Goal: Task Accomplishment & Management: Manage account settings

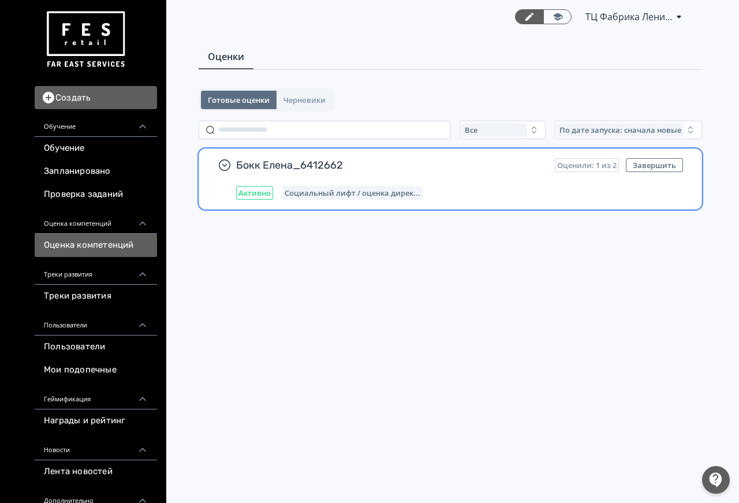
click at [294, 181] on div "Бокк Елена_6412662 Оценили: 1 из 2 Завершить Активно Социальный лифт / оценка д…" at bounding box center [459, 179] width 447 height 42
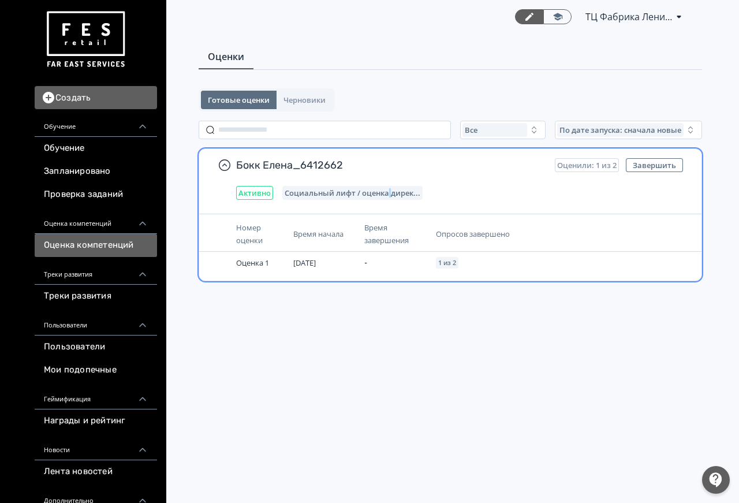
click at [386, 203] on div "Бокк Елена_6412662 Оценили: 1 из 2 Завершить Активно Социальный лифт / оценка д…" at bounding box center [450, 179] width 502 height 60
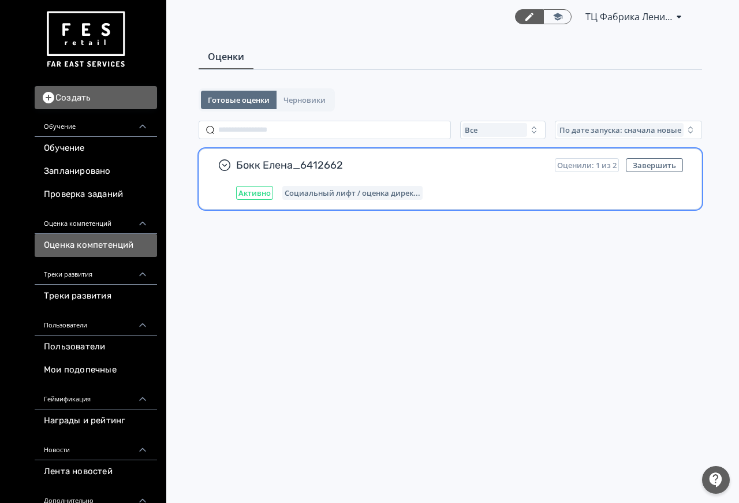
click at [354, 186] on div "Социальный лифт / оценка дирек..." at bounding box center [352, 193] width 140 height 14
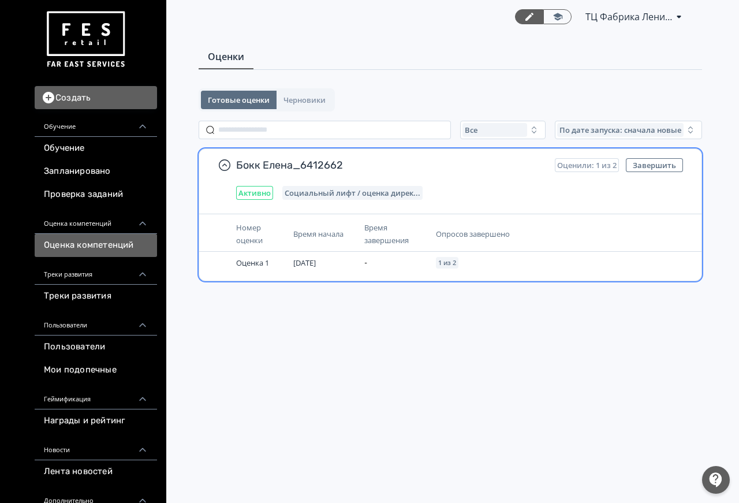
click at [285, 173] on div "Бокк Елена_6412662 Оценили: 1 из 2 Завершить Активно Социальный лифт / оценка д…" at bounding box center [459, 179] width 447 height 42
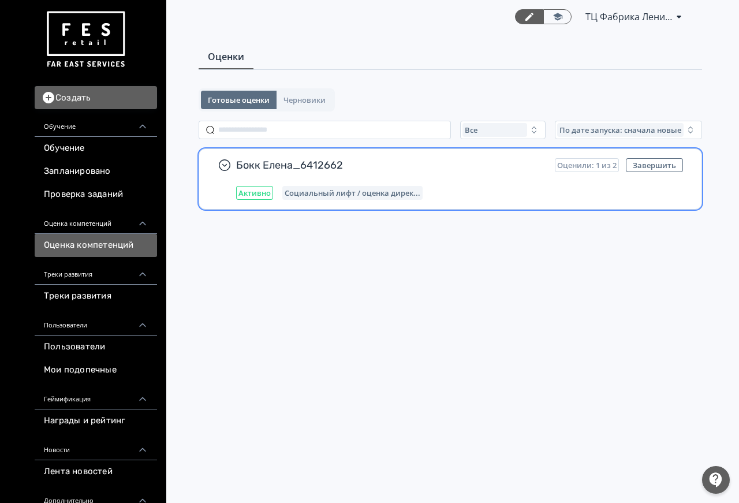
click at [259, 193] on span "Активно" at bounding box center [254, 192] width 32 height 9
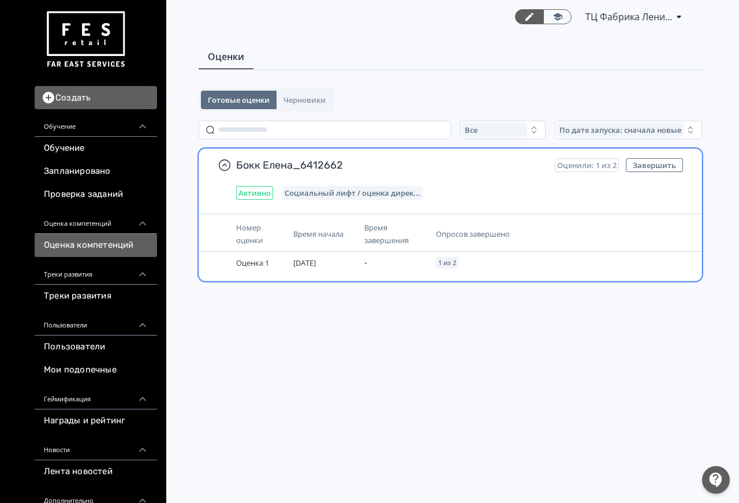
click at [247, 166] on span "Бокк Елена_6412662" at bounding box center [390, 165] width 309 height 14
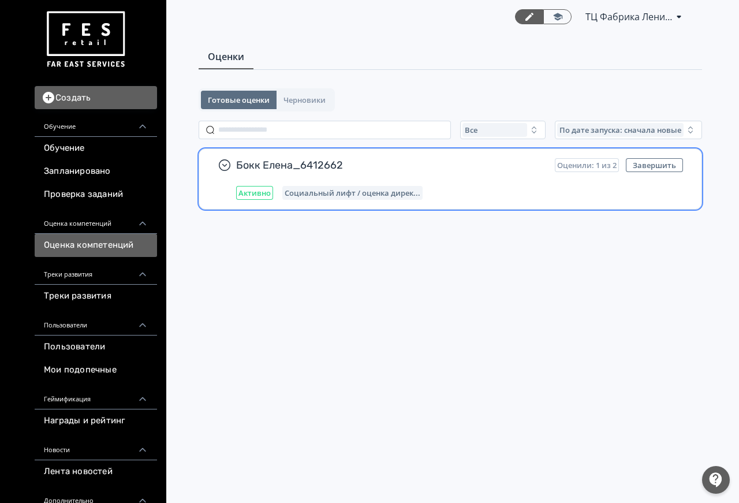
click at [247, 166] on span "Бокк Елена_6412662" at bounding box center [390, 165] width 309 height 14
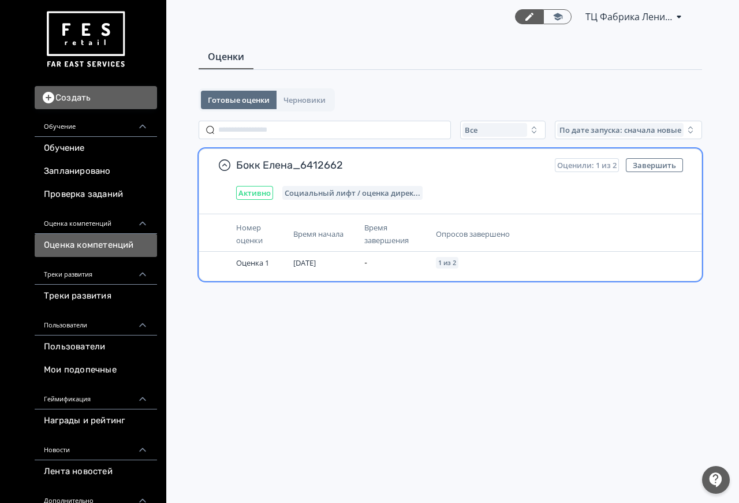
click at [585, 162] on span "Оценили: 1 из 2" at bounding box center [586, 165] width 59 height 9
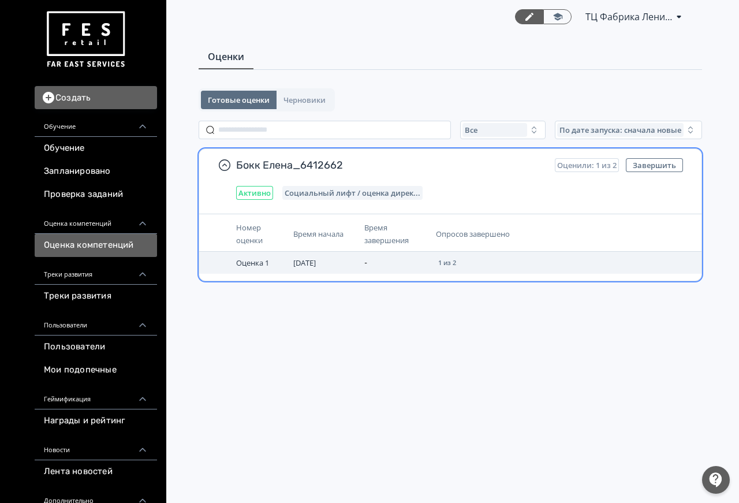
click at [447, 260] on span "1 из 2" at bounding box center [447, 262] width 18 height 7
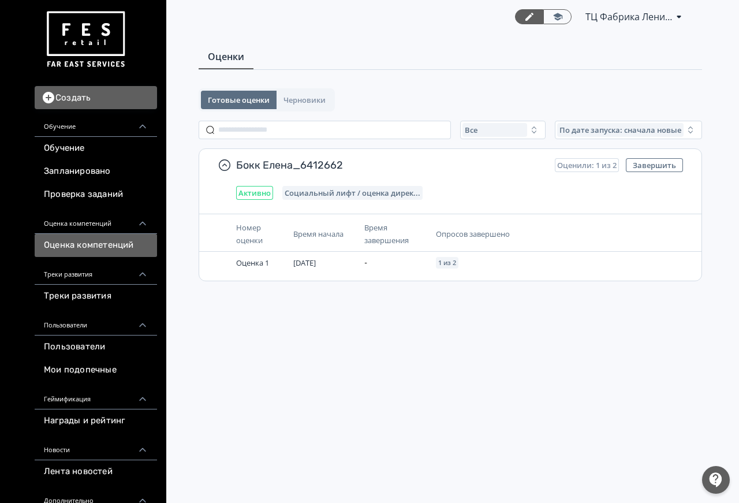
click at [671, 20] on span "ТЦ Фабрика Ленинск-Кузнецкий СИН 6412662" at bounding box center [628, 17] width 87 height 14
click at [574, 135] on div "Выйти" at bounding box center [636, 136] width 192 height 23
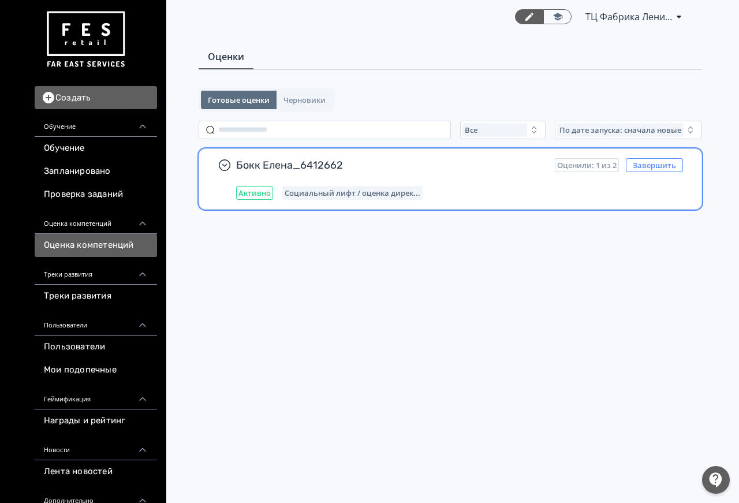
click at [655, 165] on button "Завершить" at bounding box center [654, 165] width 57 height 14
click at [642, 163] on button "Завершить" at bounding box center [654, 165] width 57 height 14
click at [390, 174] on div "Бокк Елена_6412662 Оценили: 1 из 2 Завершить Активно Социальный лифт / оценка д…" at bounding box center [459, 179] width 447 height 42
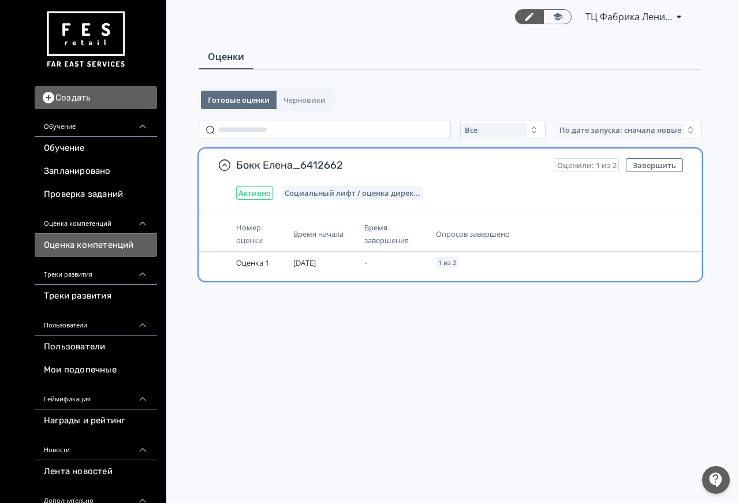
click at [338, 176] on div "Бокк Елена_6412662 Оценили: 1 из 2 Завершить Активно Социальный лифт / оценка д…" at bounding box center [459, 179] width 447 height 42
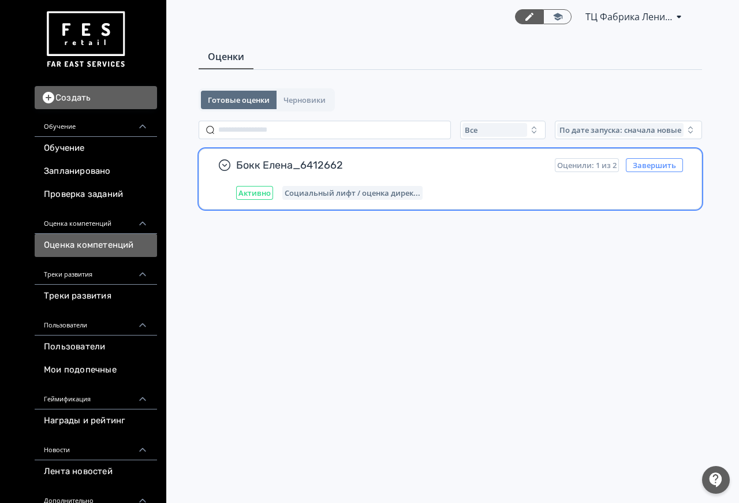
click at [643, 163] on button "Завершить" at bounding box center [654, 165] width 57 height 14
click at [458, 194] on div "Активно Социальный лифт / оценка дирек..." at bounding box center [459, 193] width 447 height 14
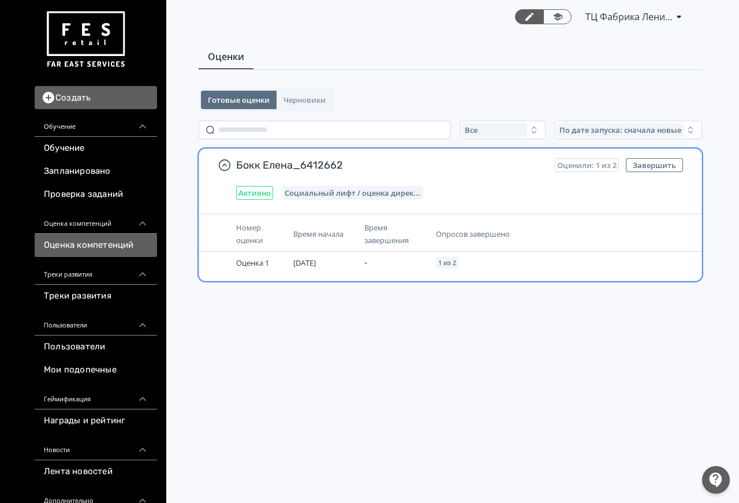
click at [461, 243] on th "Опросов завершено" at bounding box center [514, 234] width 166 height 35
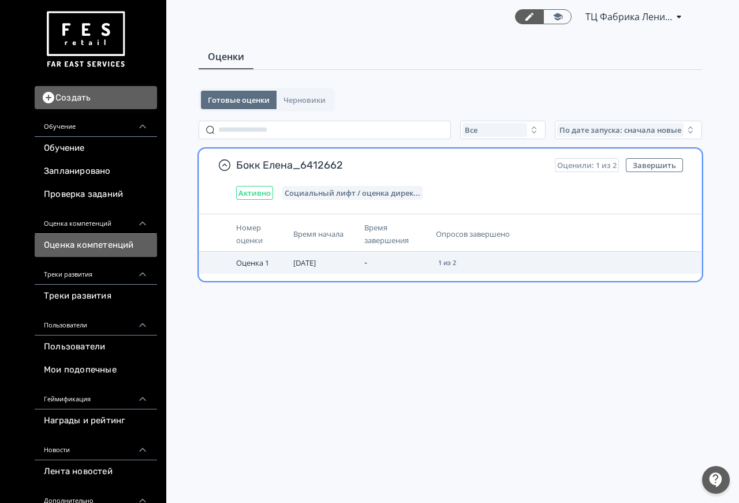
click at [449, 257] on div "1 из 2" at bounding box center [447, 263] width 23 height 12
click at [299, 264] on span "[DATE]" at bounding box center [304, 262] width 23 height 10
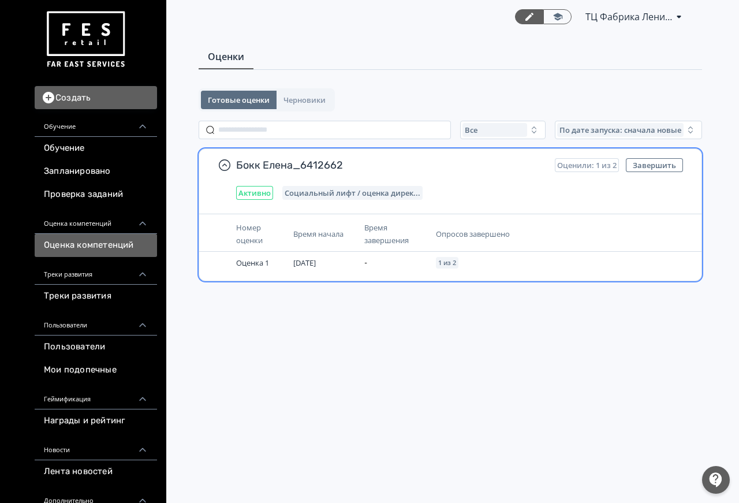
click at [255, 229] on span "Номер оценки" at bounding box center [249, 233] width 27 height 23
click at [262, 190] on span "Активно" at bounding box center [254, 192] width 32 height 9
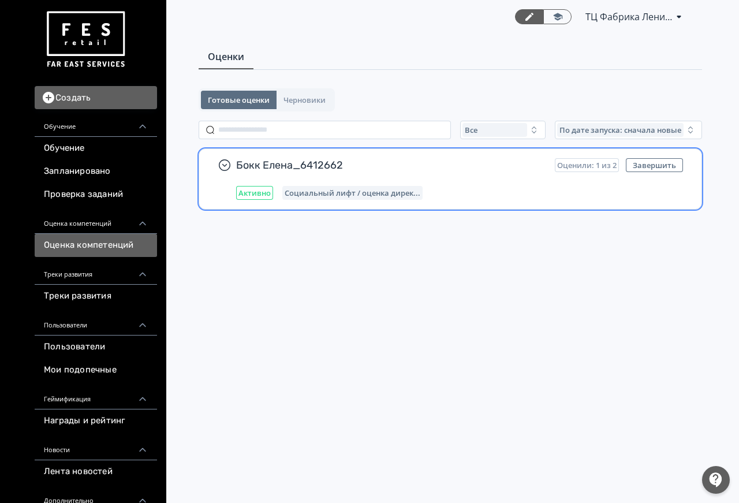
click at [274, 191] on div "Активно Социальный лифт / оценка дирек..." at bounding box center [459, 193] width 447 height 14
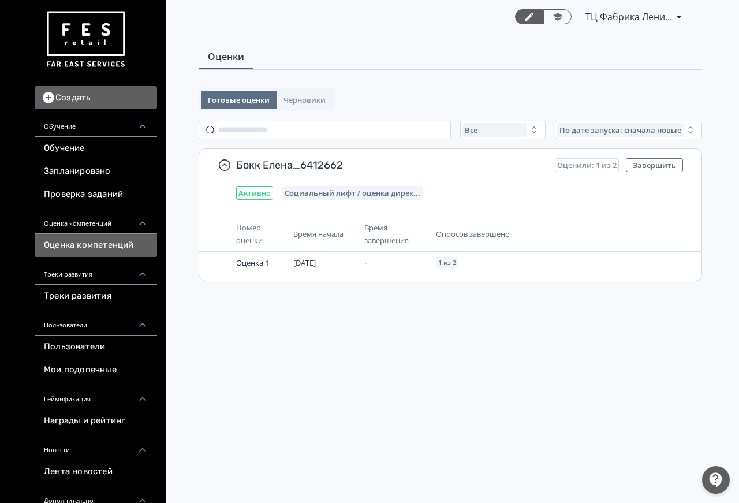
click at [240, 35] on main "Оценки Готовые оценки Черновики Все По дате запуска: сначала новые Бокк Елена_6…" at bounding box center [450, 177] width 577 height 288
click at [301, 50] on div "Оценки" at bounding box center [450, 57] width 503 height 25
click at [555, 14] on icon at bounding box center [557, 17] width 9 height 8
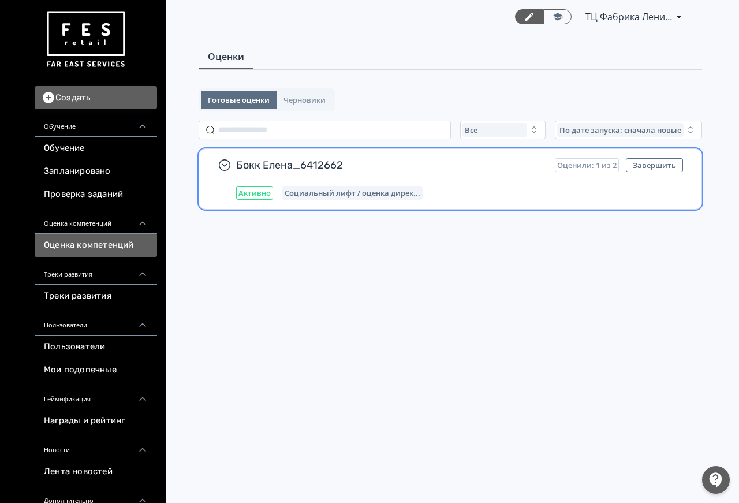
click at [323, 193] on span "Социальный лифт / оценка дирек..." at bounding box center [353, 192] width 136 height 9
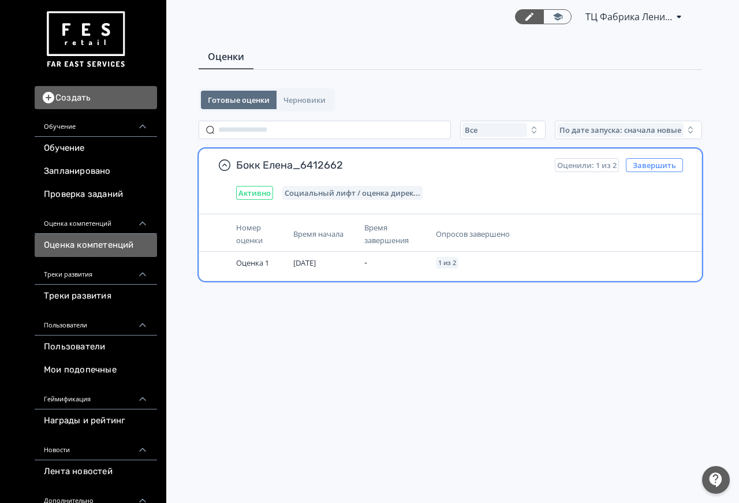
click at [648, 167] on button "Завершить" at bounding box center [654, 165] width 57 height 14
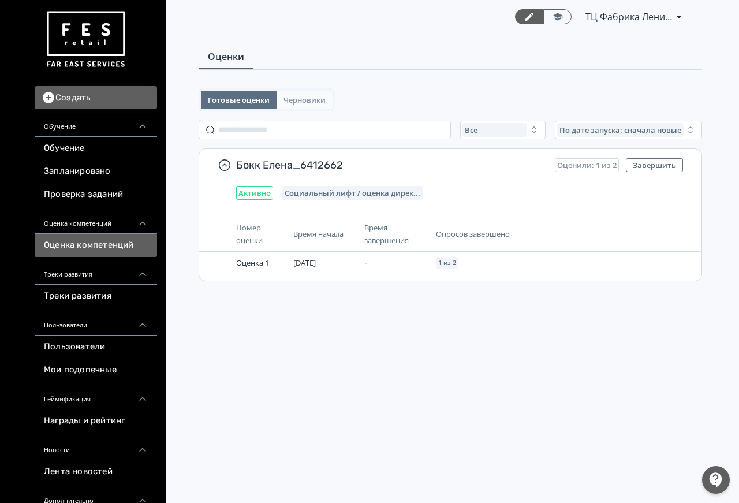
click at [294, 92] on button "Черновики" at bounding box center [305, 100] width 56 height 18
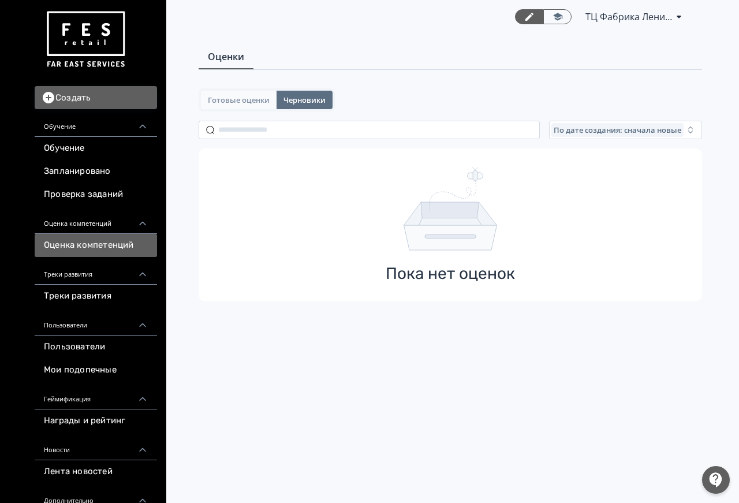
click at [243, 100] on span "Готовые оценки" at bounding box center [239, 99] width 62 height 9
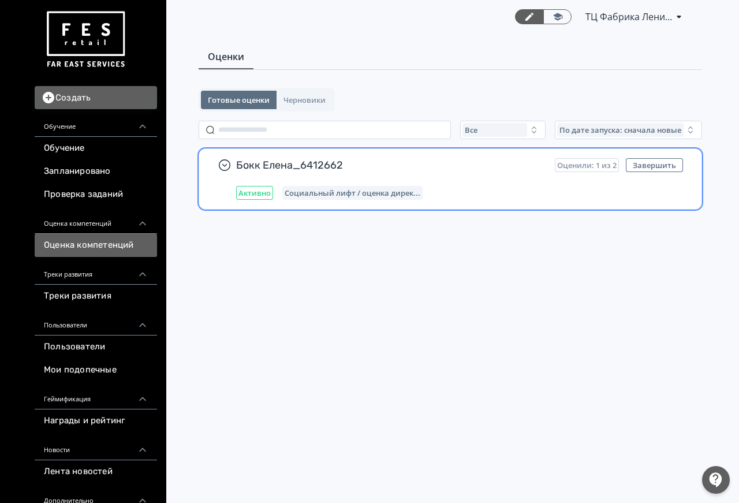
click at [309, 188] on span "Социальный лифт / оценка дирек..." at bounding box center [353, 192] width 136 height 9
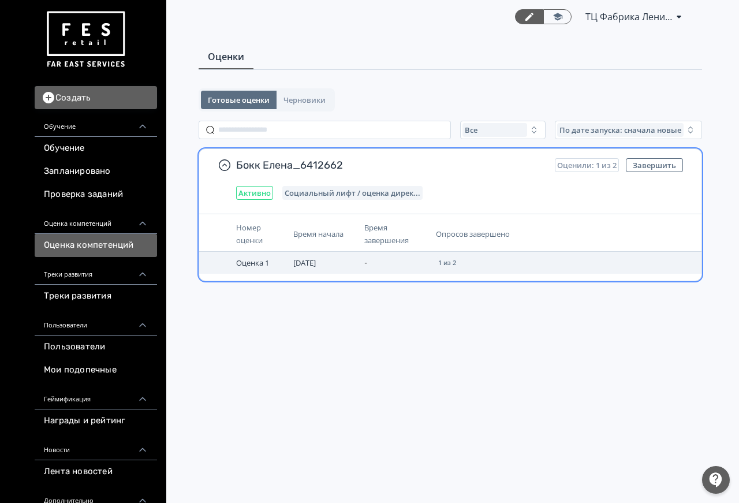
click at [302, 266] on span "[DATE]" at bounding box center [304, 262] width 23 height 10
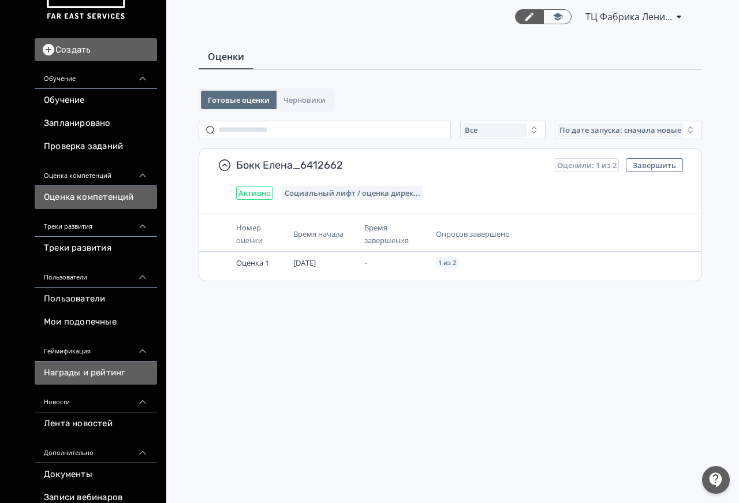
scroll to position [76, 0]
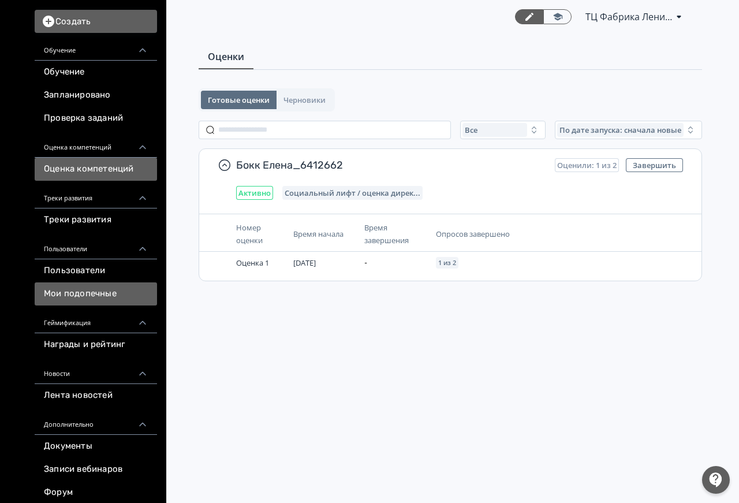
click at [89, 291] on link "Мои подопечные" at bounding box center [96, 293] width 122 height 23
